Goal: Check status: Check status

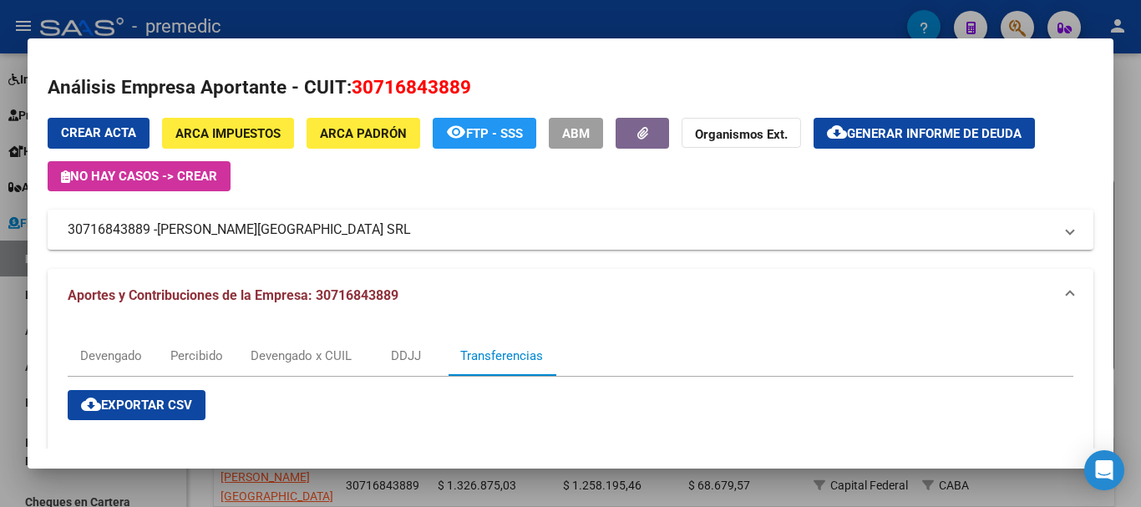
scroll to position [612, 0]
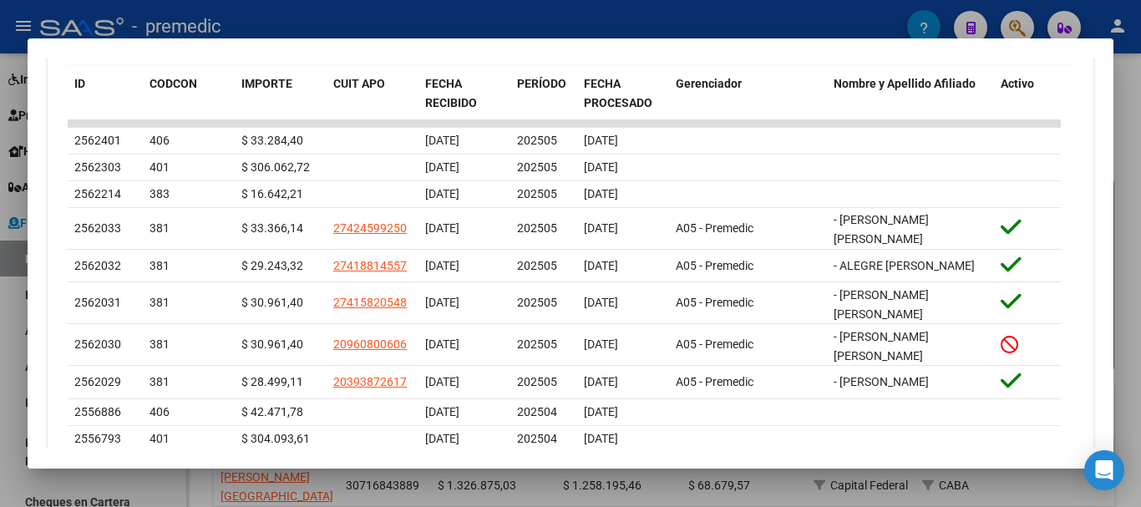
click at [1141, 176] on div at bounding box center [570, 253] width 1141 height 507
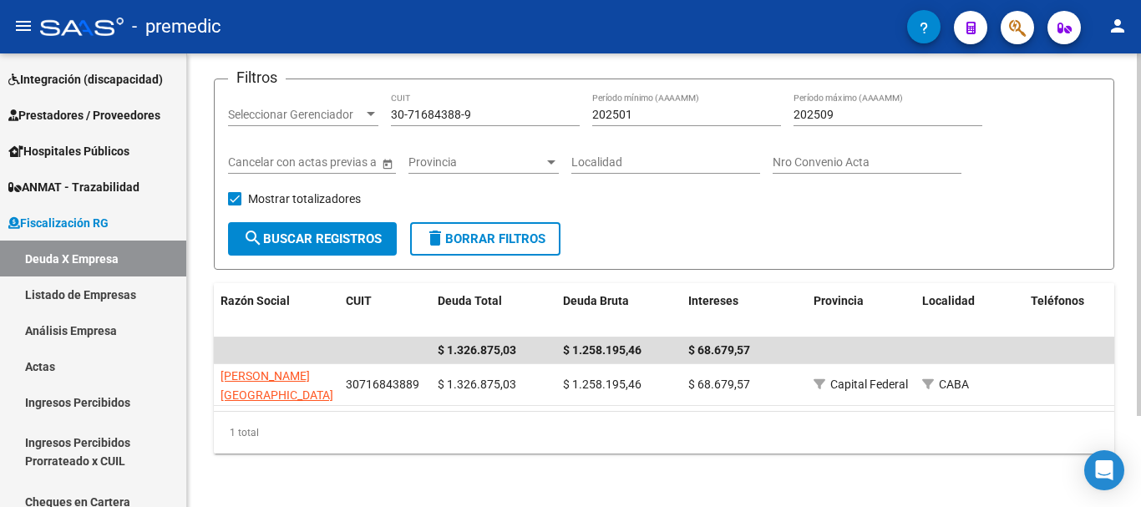
scroll to position [114, 0]
click at [1086, 170] on div "Filtros Seleccionar Gerenciador Seleccionar Gerenciador 30-71684388-9 CUIT 2025…" at bounding box center [664, 158] width 872 height 130
drag, startPoint x: 545, startPoint y: 98, endPoint x: 303, endPoint y: 101, distance: 241.5
click at [303, 101] on div "Filtros Seleccionar Gerenciador Seleccionar Gerenciador 30-71684388-9 CUIT 2025…" at bounding box center [664, 158] width 872 height 130
paste input "825924-6"
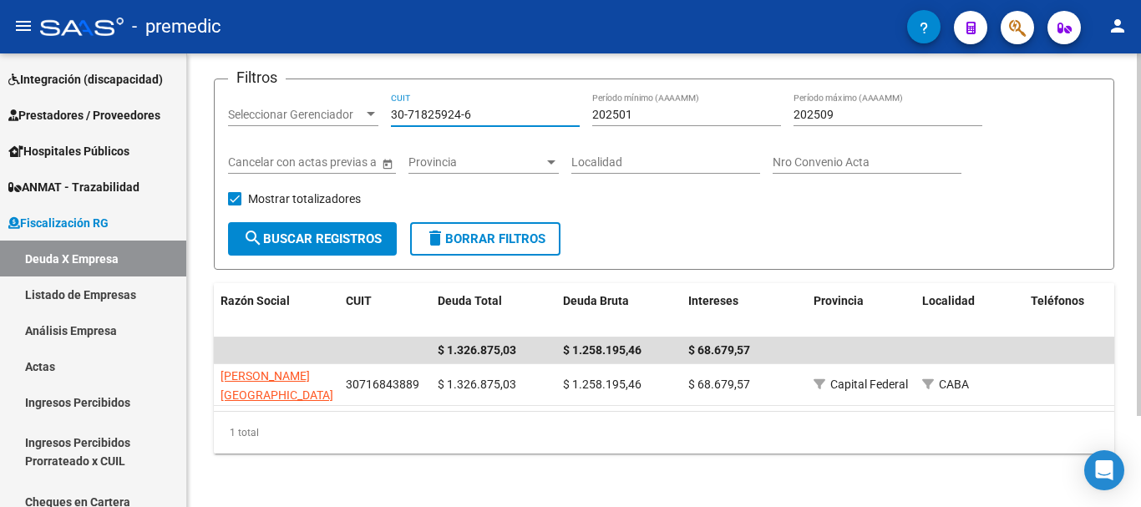
type input "30-71825924-6"
click at [365, 222] on button "search Buscar Registros" at bounding box center [312, 238] width 169 height 33
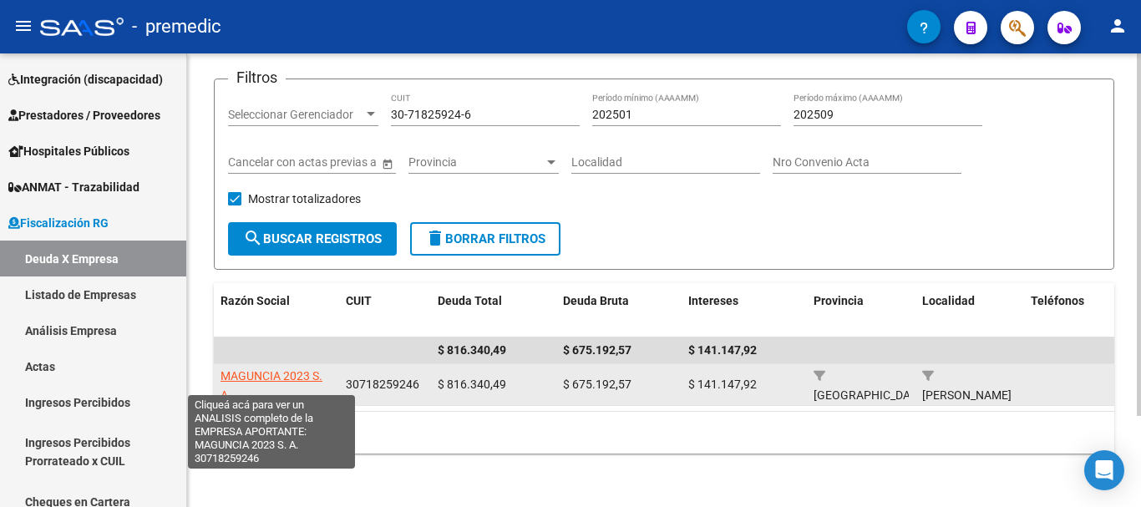
click at [301, 369] on span "MAGUNCIA 2023 S. A." at bounding box center [272, 385] width 102 height 33
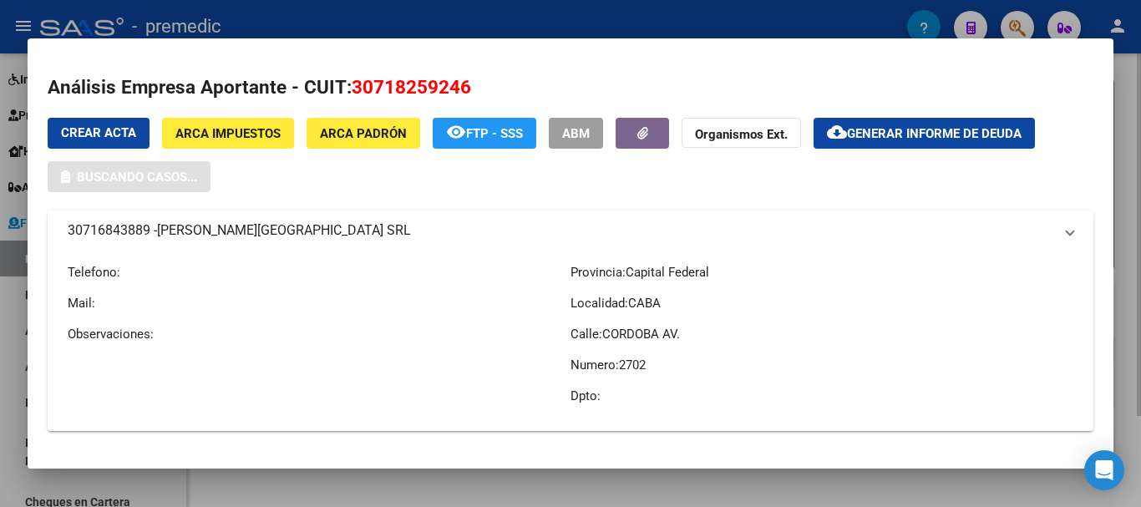
type textarea "30718259246"
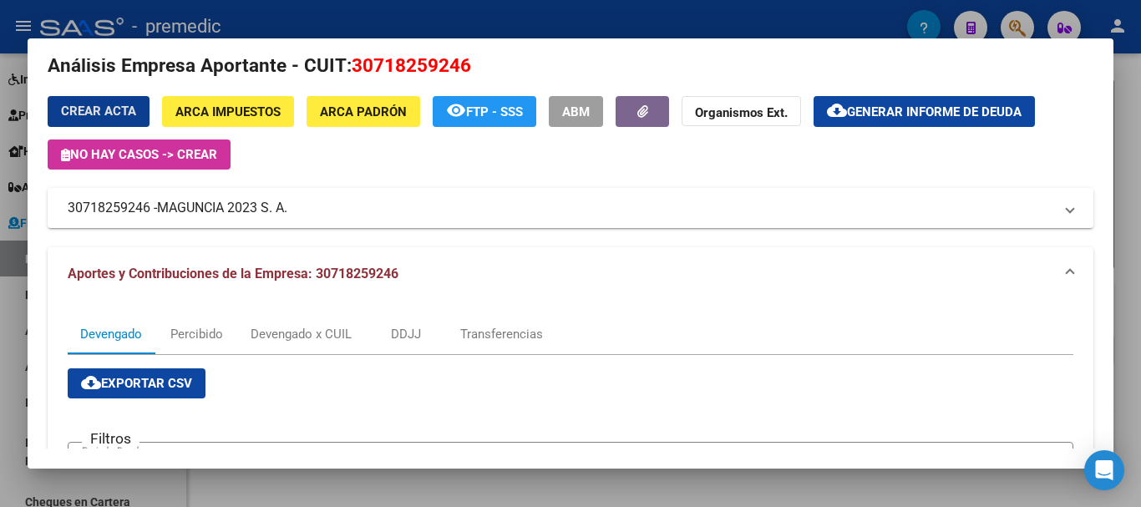
scroll to position [84, 0]
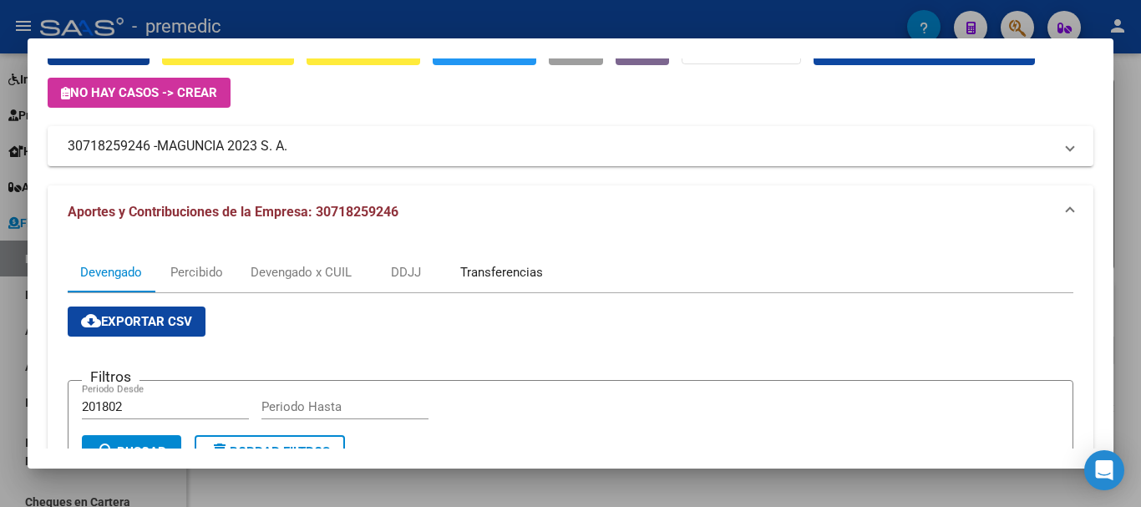
click at [490, 285] on div "Transferencias" at bounding box center [502, 272] width 108 height 40
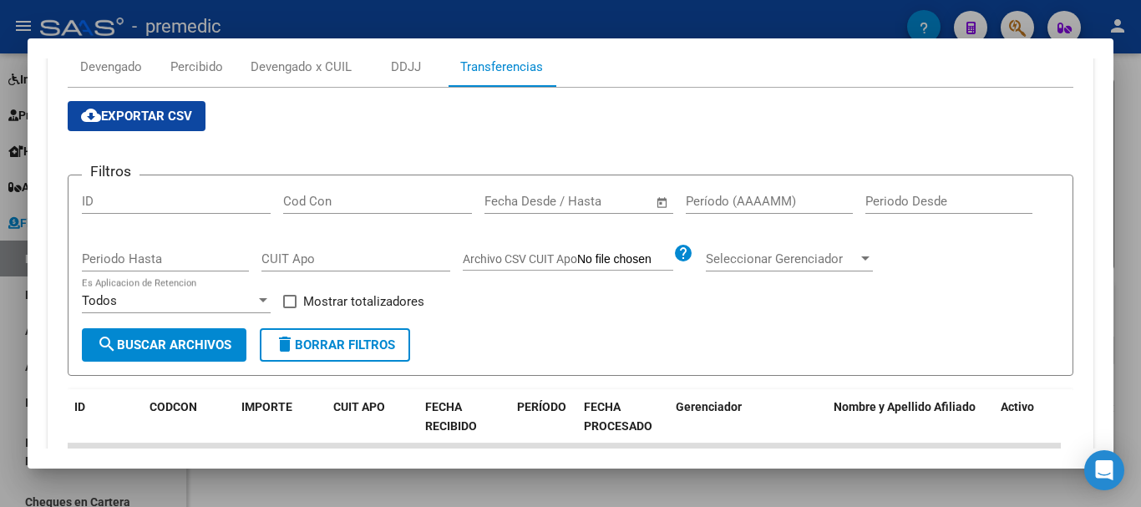
scroll to position [167, 0]
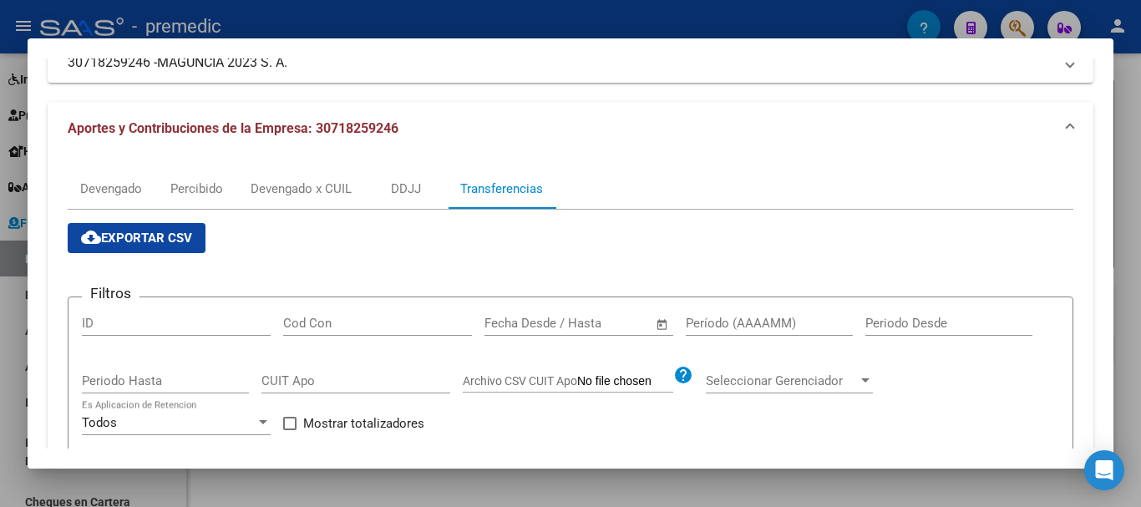
drag, startPoint x: 1129, startPoint y: 257, endPoint x: 1070, endPoint y: 241, distance: 61.2
click at [1130, 257] on div at bounding box center [570, 253] width 1141 height 507
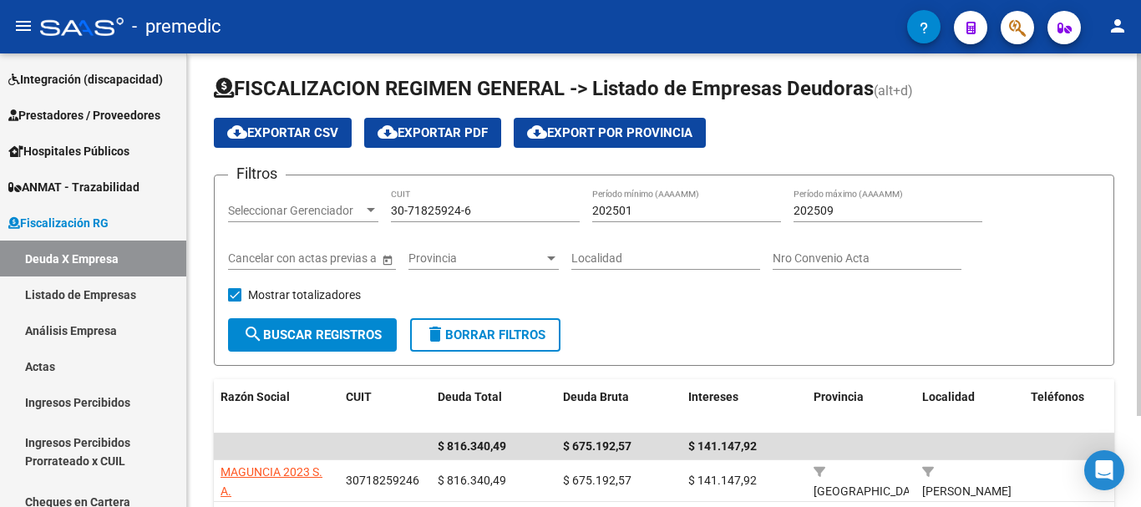
scroll to position [0, 0]
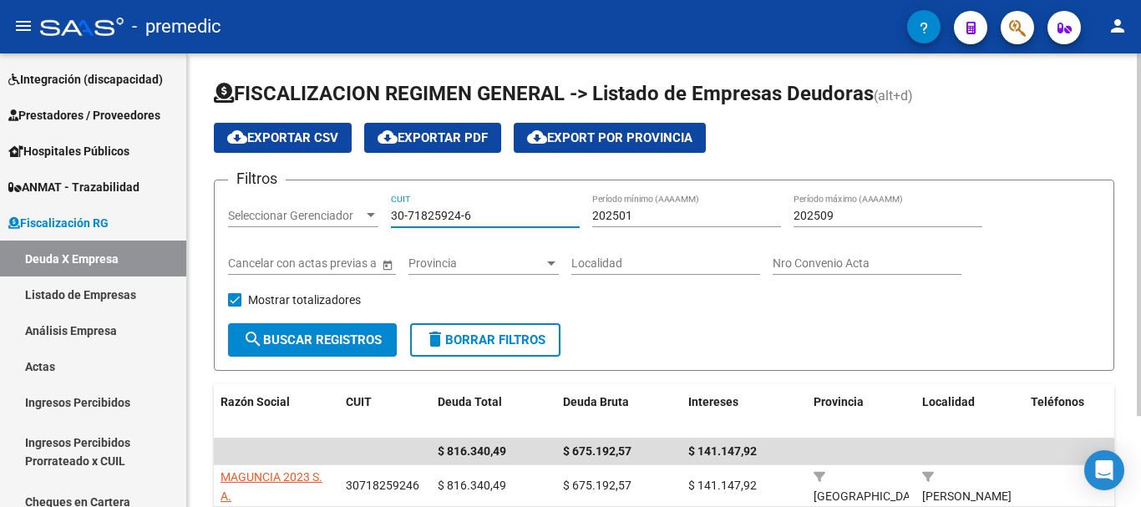
drag, startPoint x: 485, startPoint y: 221, endPoint x: 296, endPoint y: 230, distance: 189.9
click at [293, 230] on div "Filtros Seleccionar Gerenciador Seleccionar Gerenciador 30-71825924-6 CUIT 2025…" at bounding box center [664, 259] width 872 height 130
paste input
